Goal: Complete application form

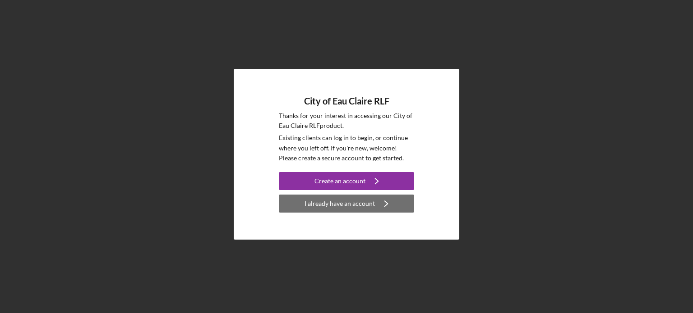
click at [345, 209] on div "I already have an account" at bounding box center [339, 204] width 70 height 18
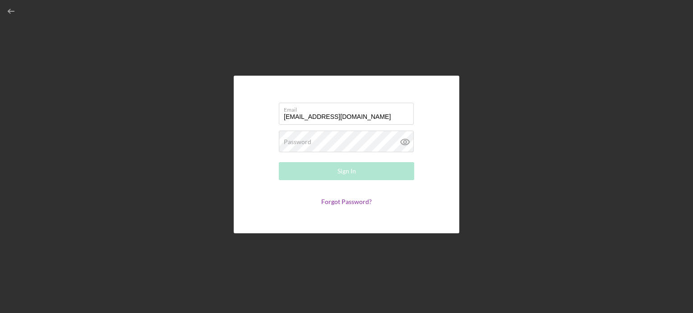
type input "[EMAIL_ADDRESS][DOMAIN_NAME]"
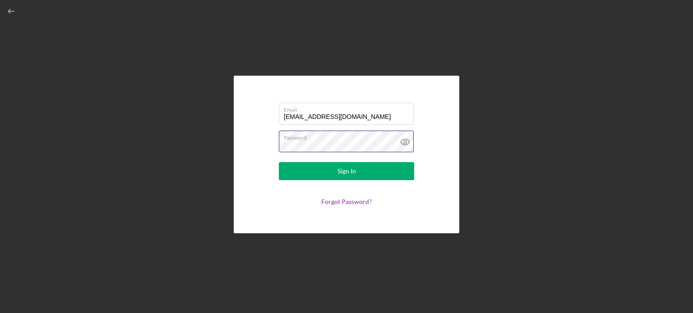
click at [279, 162] on button "Sign In" at bounding box center [346, 171] width 135 height 18
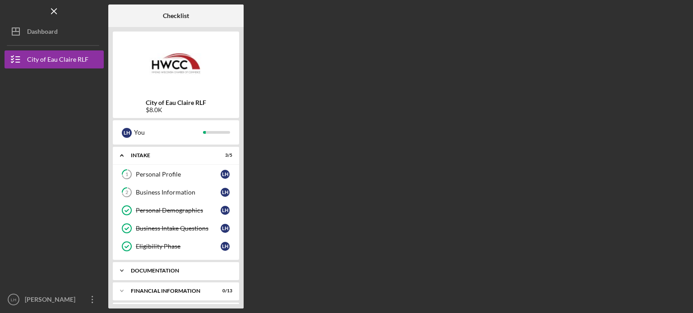
scroll to position [61, 0]
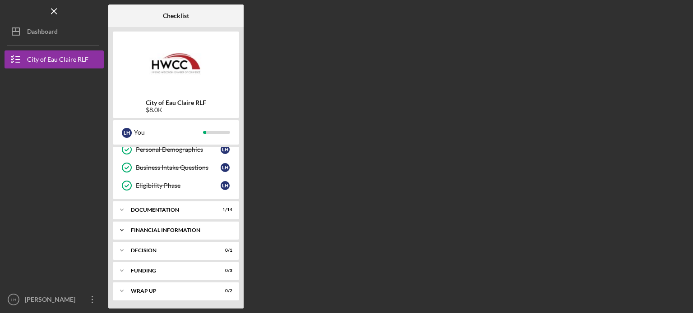
click at [201, 228] on div "Financial Information" at bounding box center [179, 230] width 97 height 5
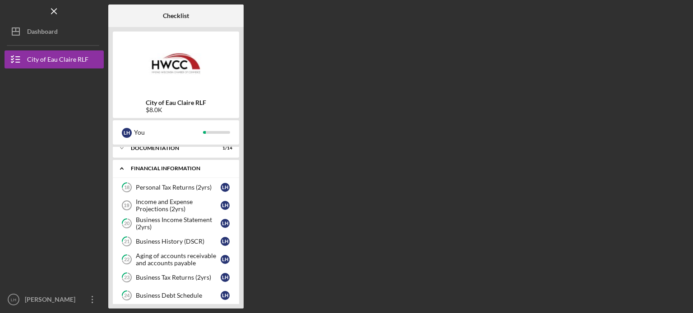
scroll to position [122, 0]
click at [180, 202] on div "Income and Expense Projections (2yrs)" at bounding box center [178, 206] width 85 height 14
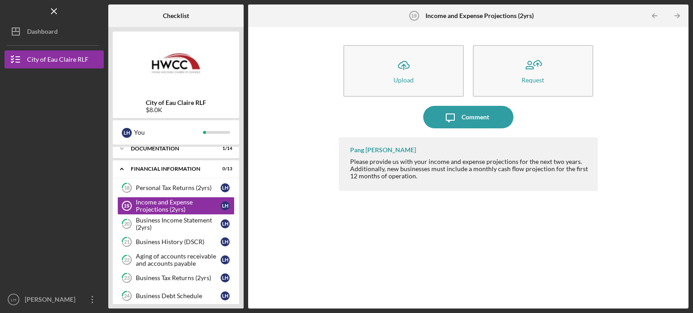
drag, startPoint x: 402, startPoint y: 174, endPoint x: 444, endPoint y: 175, distance: 42.0
click at [444, 175] on div "Please provide us with your income and expense projections for the next two yea…" at bounding box center [469, 169] width 239 height 22
drag, startPoint x: 444, startPoint y: 175, endPoint x: 419, endPoint y: 180, distance: 26.3
click at [419, 180] on div "Pang [PERSON_NAME] Please provide us with your income and expense projections f…" at bounding box center [468, 165] width 259 height 54
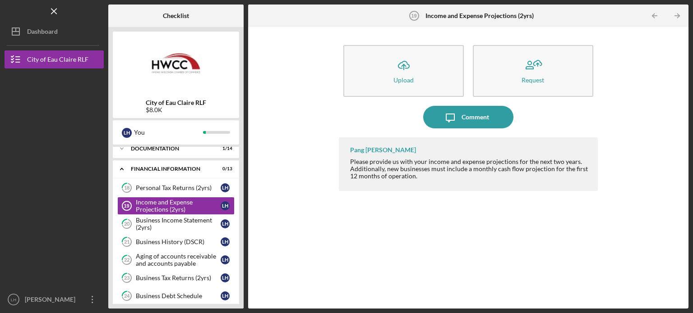
click at [307, 205] on div "Icon/Upload Upload Request Icon/Message Comment Pang [PERSON_NAME] Please provi…" at bounding box center [468, 168] width 431 height 273
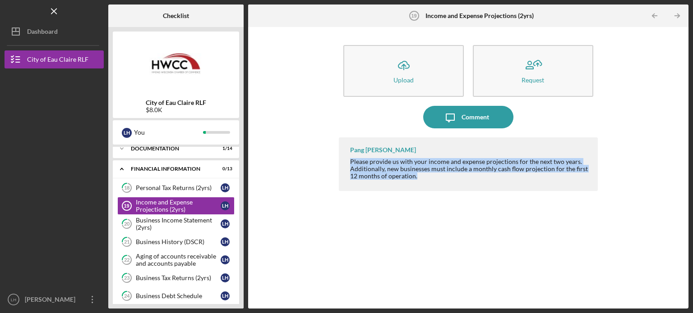
click at [307, 205] on div "Icon/Upload Upload Request Icon/Message Comment Pang [PERSON_NAME] Please provi…" at bounding box center [468, 168] width 431 height 273
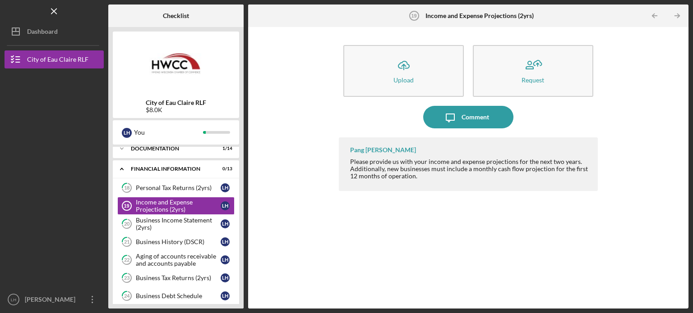
click at [614, 124] on div "Icon/Upload Upload Request Icon/Message Comment Pang [PERSON_NAME] Please provi…" at bounding box center [468, 168] width 431 height 273
click at [95, 299] on icon "Icon/Overflow" at bounding box center [92, 300] width 23 height 23
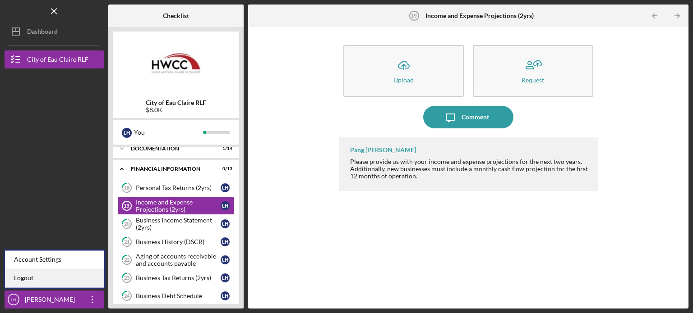
click at [62, 277] on link "Logout" at bounding box center [54, 278] width 99 height 18
